Goal: Task Accomplishment & Management: Manage account settings

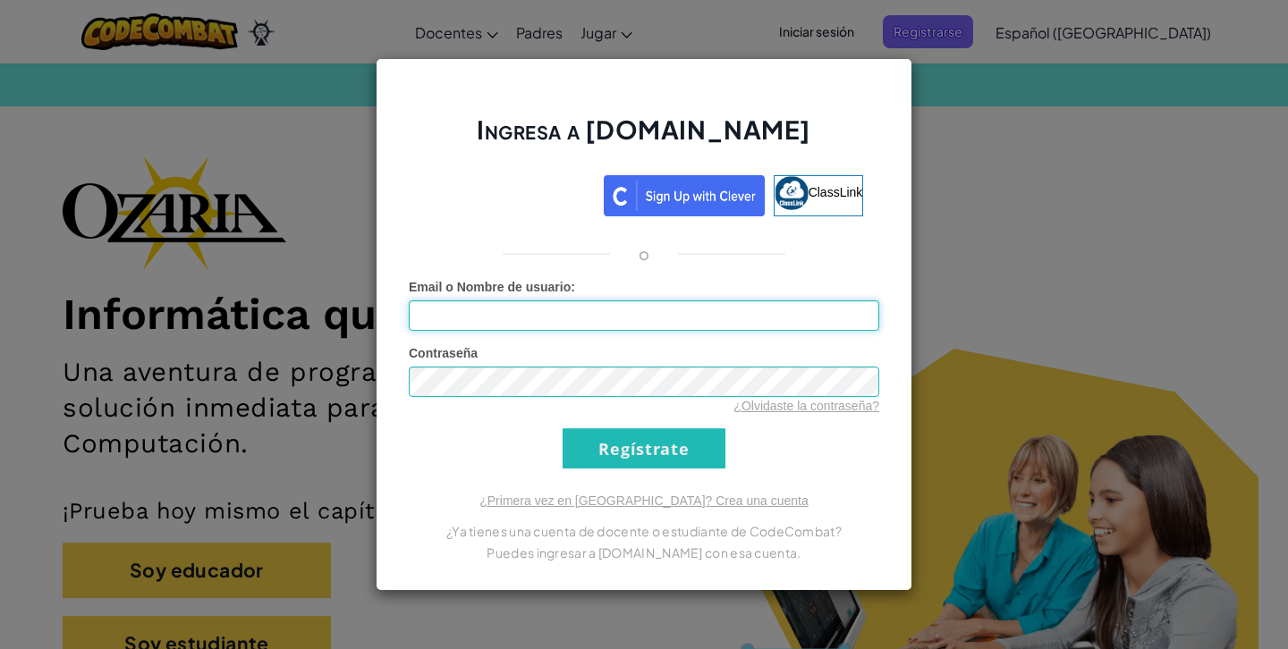
click at [599, 301] on input "Email o Nombre de usuario :" at bounding box center [644, 316] width 471 height 30
click at [612, 239] on div "Ingresa a [DOMAIN_NAME] ClassLink o Error desconocido. Email o Nombre de usuari…" at bounding box center [644, 324] width 537 height 533
click at [597, 310] on input "Email o Nombre de usuario :" at bounding box center [644, 316] width 471 height 30
type input "[EMAIL_ADDRESS][DOMAIN_NAME]"
click at [593, 468] on input "Regístrate" at bounding box center [644, 449] width 163 height 40
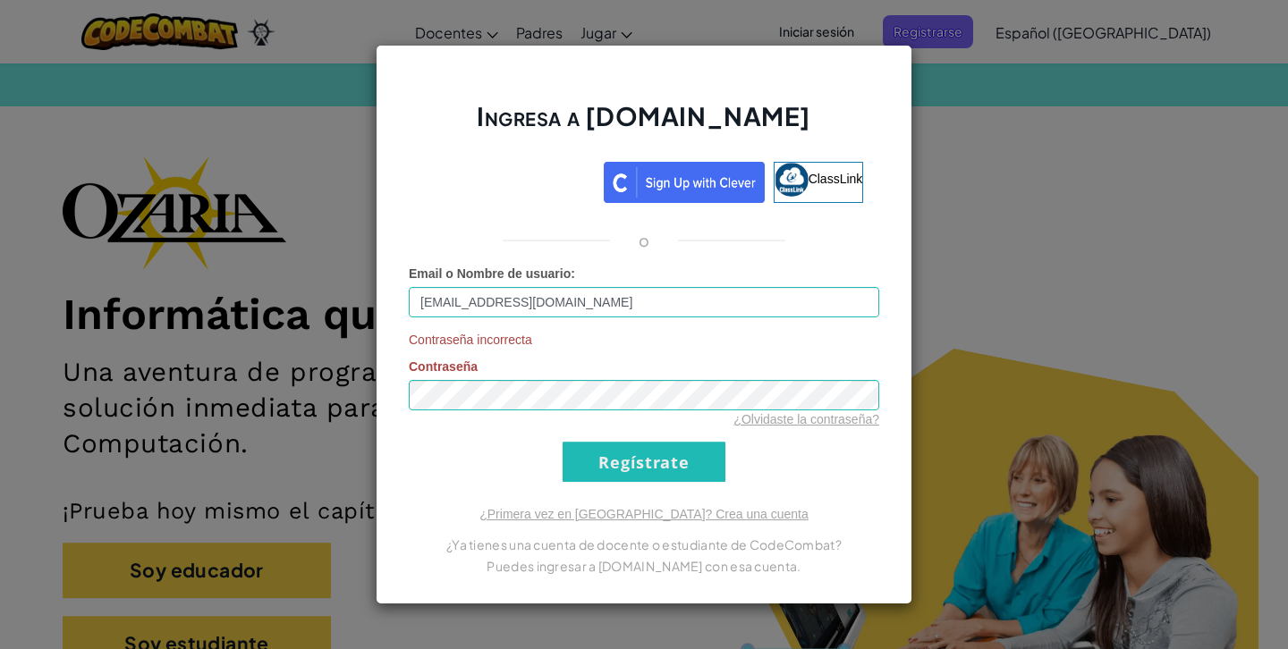
click at [992, 238] on div "Ingresa a [DOMAIN_NAME] ClassLink o Email o Nombre de usuario : [EMAIL_ADDRESS]…" at bounding box center [644, 324] width 1288 height 649
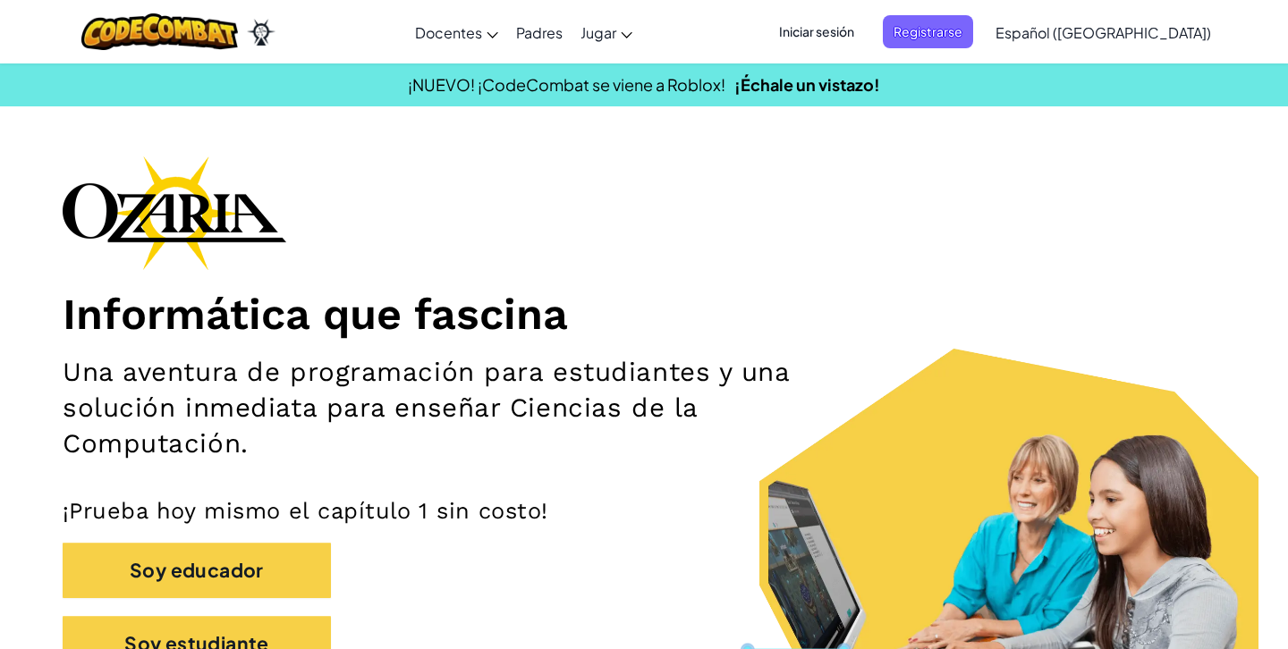
click at [865, 30] on span "Iniciar sesión" at bounding box center [816, 31] width 97 height 33
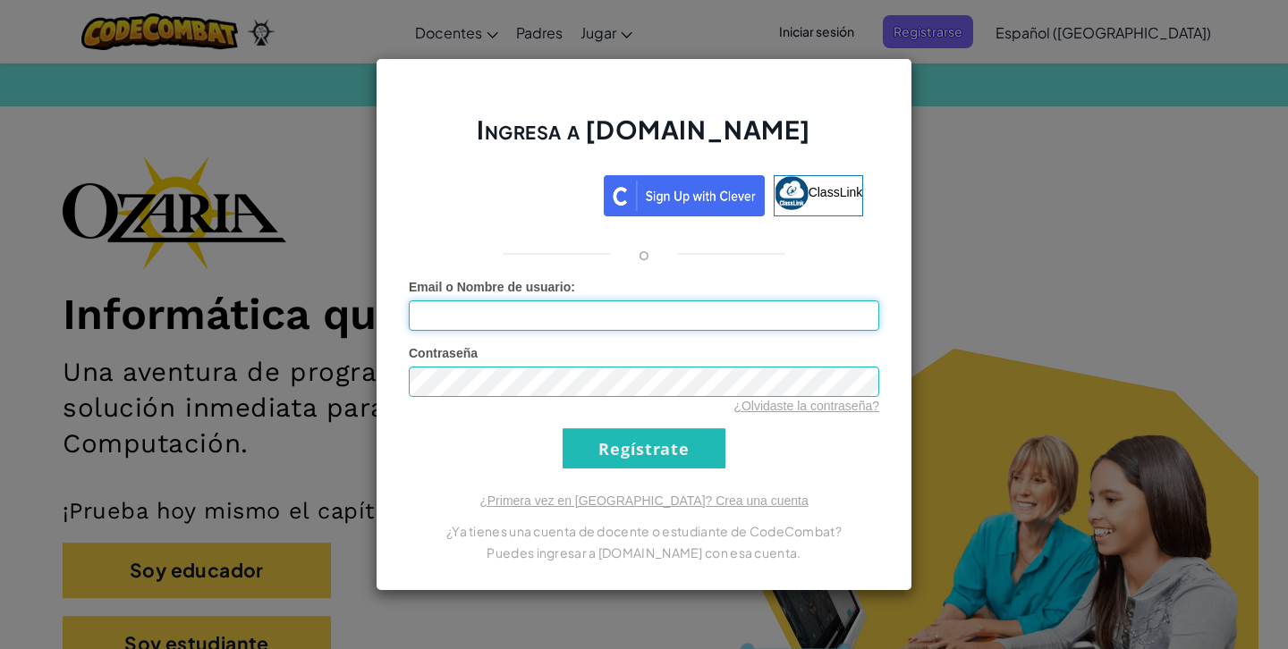
click at [692, 310] on input "Email o Nombre de usuario :" at bounding box center [644, 316] width 471 height 30
click at [982, 150] on div "Ingresa a [DOMAIN_NAME] ClassLink o Error desconocido. Email o Nombre de usuari…" at bounding box center [644, 324] width 1288 height 649
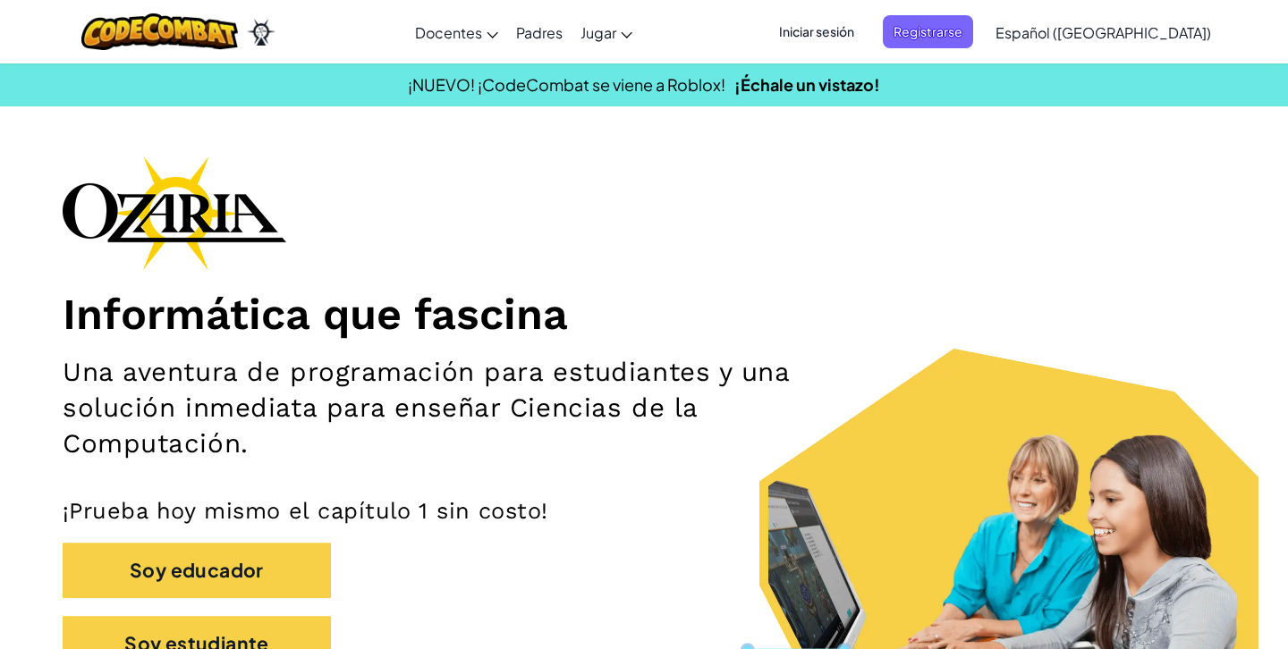
click at [853, 30] on span "Iniciar sesión" at bounding box center [816, 31] width 97 height 33
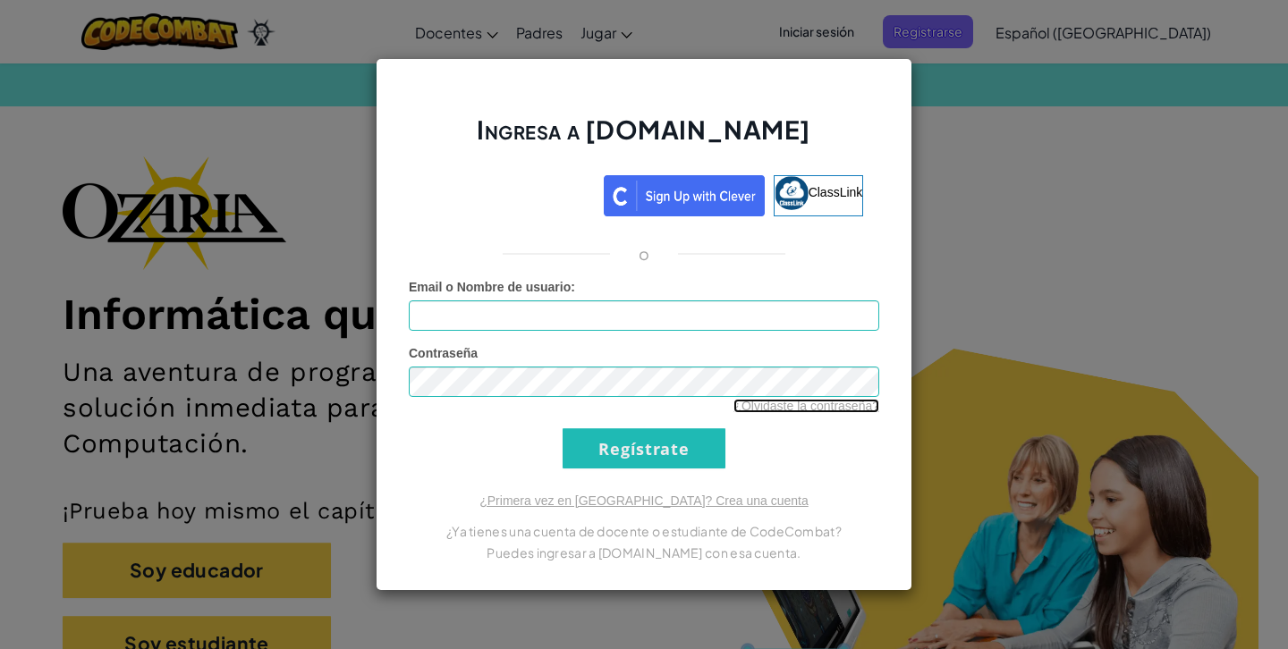
click at [819, 408] on link "¿Olvidaste la contraseña?" at bounding box center [807, 406] width 146 height 14
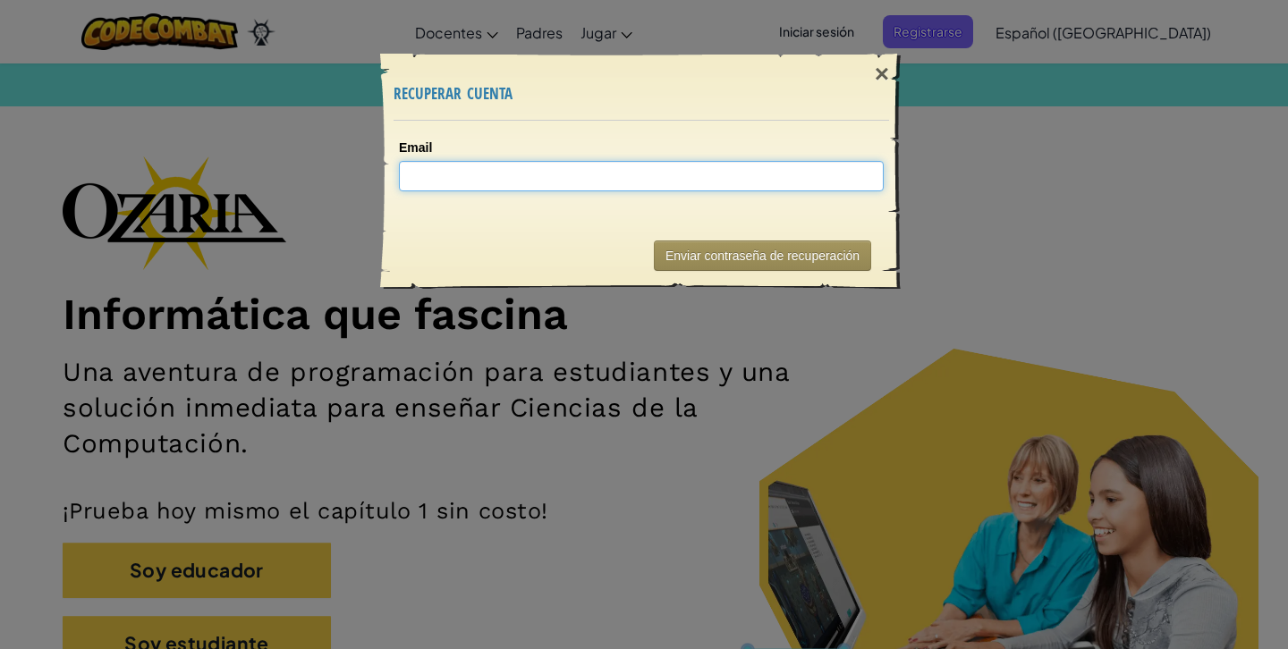
click at [541, 183] on input "Email" at bounding box center [641, 176] width 485 height 30
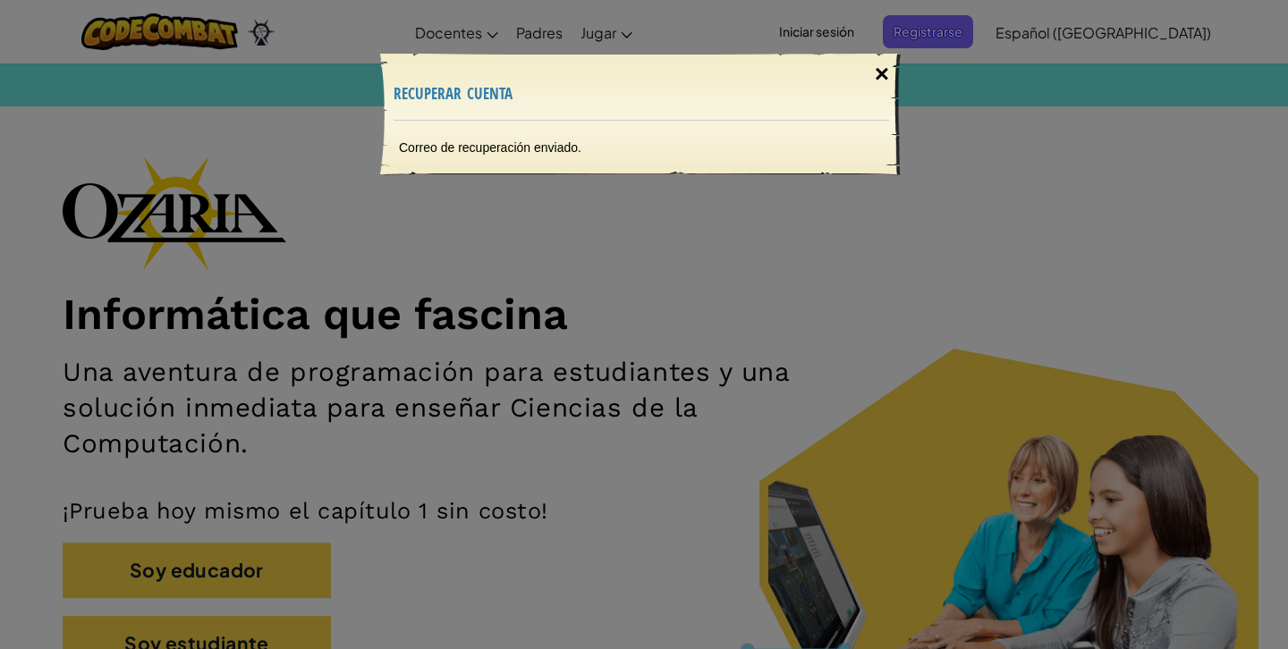
click at [878, 71] on div "×" at bounding box center [882, 74] width 41 height 52
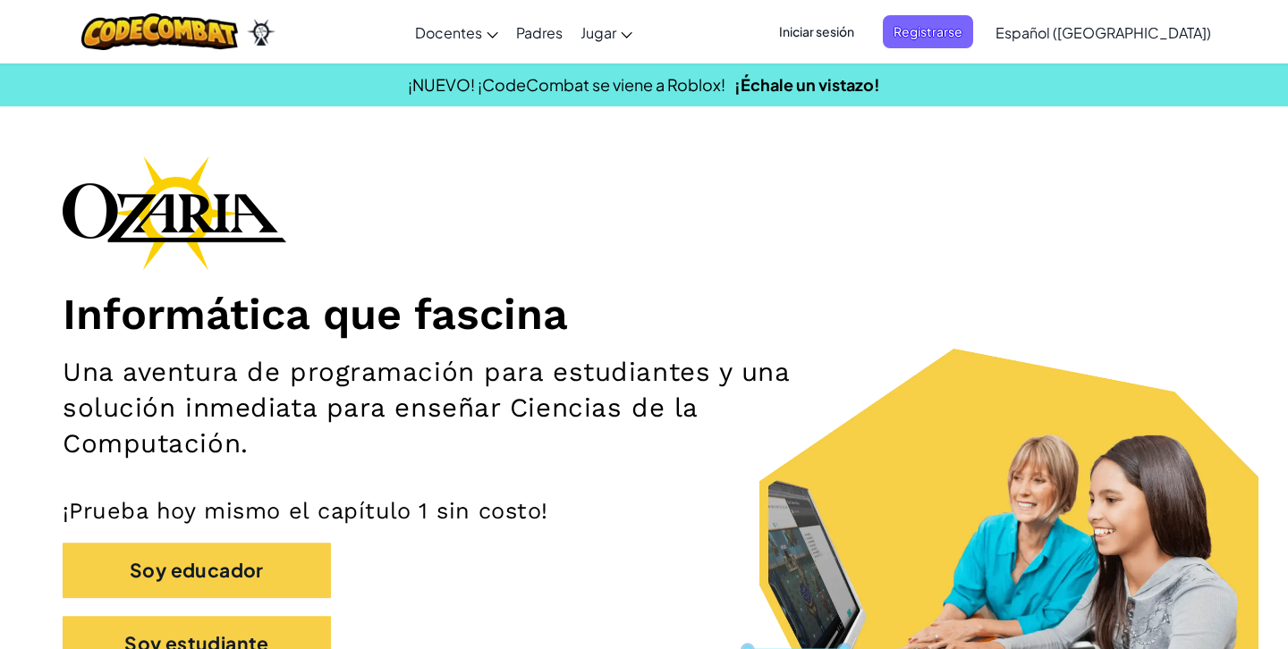
click at [853, 19] on span "Iniciar sesión" at bounding box center [816, 31] width 97 height 33
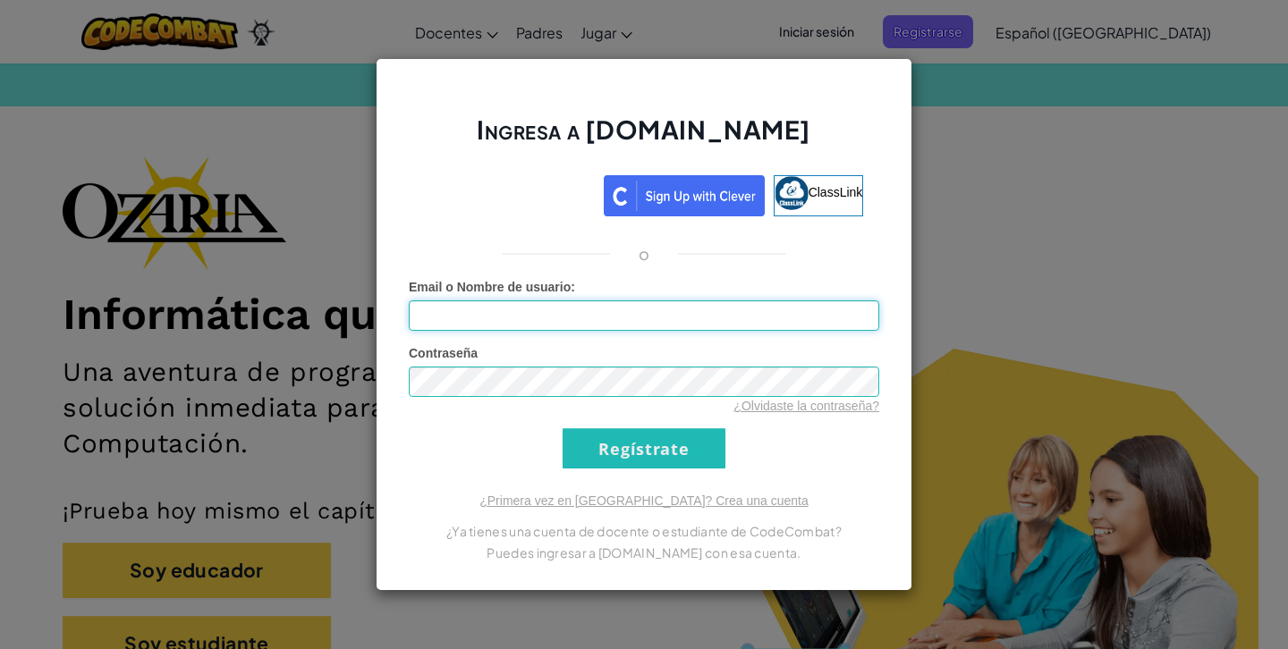
click at [659, 313] on input "Email o Nombre de usuario :" at bounding box center [644, 316] width 471 height 30
click at [641, 314] on input "Email o Nombre de usuario :" at bounding box center [644, 316] width 471 height 30
type input "[EMAIL_ADDRESS][DOMAIN_NAME]"
click at [826, 467] on form "Email o Nombre de usuario : [EMAIL_ADDRESS][DOMAIN_NAME] Contraseña ¿Olvidaste …" at bounding box center [644, 373] width 471 height 191
click at [643, 455] on input "Regístrate" at bounding box center [644, 449] width 163 height 40
